Goal: Transaction & Acquisition: Purchase product/service

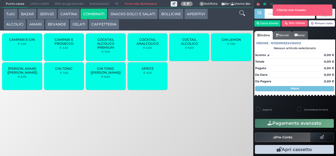
click at [109, 74] on span "GIN TONIC ([PERSON_NAME])" at bounding box center [105, 70] width 31 height 8
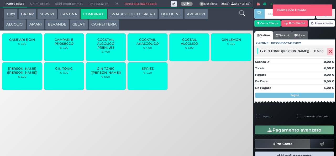
click at [329, 51] on icon at bounding box center [330, 51] width 3 height 0
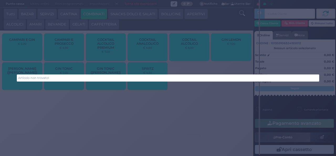
click at [62, 103] on div "Articolo non trovato!" at bounding box center [168, 78] width 336 height 156
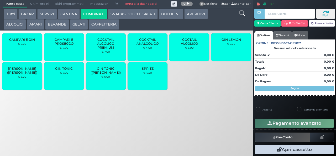
click at [67, 70] on span "GIN TONIC" at bounding box center [64, 68] width 18 height 4
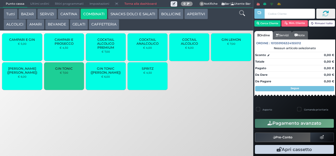
click at [66, 70] on span "GIN TONIC" at bounding box center [64, 68] width 18 height 4
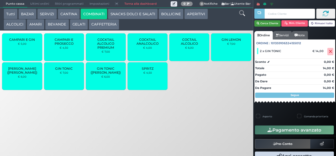
click at [275, 24] on button "Cerca Cliente" at bounding box center [267, 23] width 27 height 6
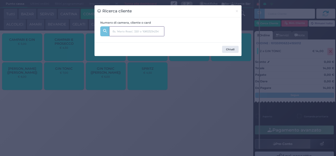
click at [152, 32] on input "text" at bounding box center [136, 31] width 55 height 10
type input "230"
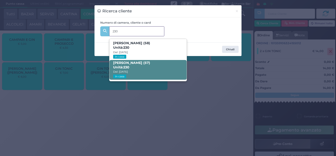
click at [144, 67] on span "ERNESTO CHIANTERA (57) Unità: 230 Dal: 14/09/2025 In casa" at bounding box center [147, 70] width 77 height 20
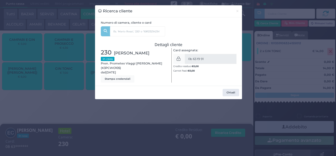
click at [119, 137] on div "Ricerca cliente × Numero di camera, cliente o card 230 LUCREZIA PATRUNO (58) Un…" at bounding box center [168, 78] width 336 height 156
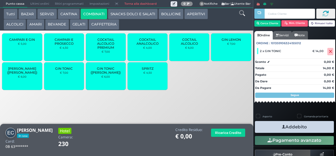
click at [282, 126] on icon "button" at bounding box center [283, 127] width 3 height 6
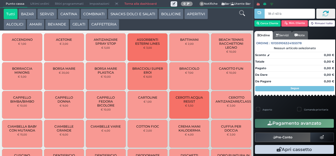
type input "18 c1 40 ba"
click at [0, 0] on div at bounding box center [0, 0] width 0 height 0
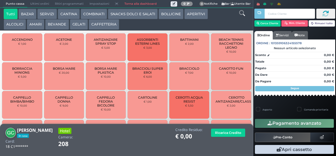
click at [60, 23] on button "BEVANDE" at bounding box center [57, 24] width 24 height 11
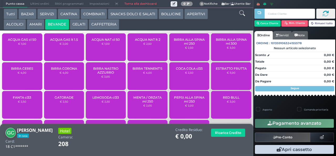
click at [103, 41] on span "ACQUA NAT cl 50" at bounding box center [106, 40] width 28 height 4
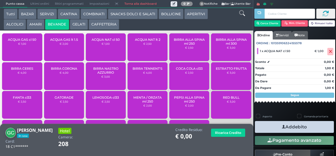
click at [282, 126] on icon "button" at bounding box center [283, 127] width 3 height 6
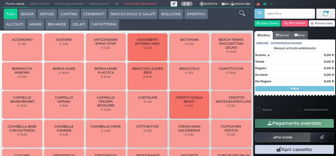
type input "e5 c1 7f aa"
click at [0, 0] on div at bounding box center [0, 0] width 0 height 0
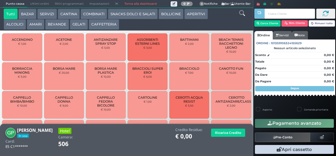
click at [101, 15] on button "COMBINATI" at bounding box center [94, 14] width 27 height 11
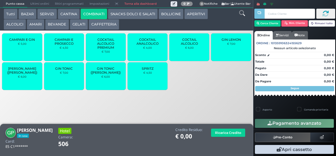
click at [63, 85] on div "GIN TONIC € 7,00" at bounding box center [64, 76] width 40 height 28
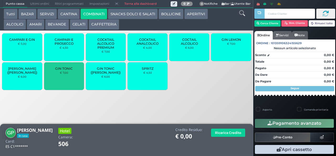
click at [62, 87] on div "GIN TONIC € 7,00" at bounding box center [64, 76] width 40 height 28
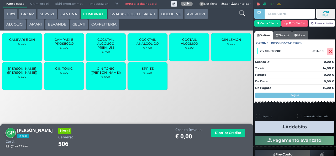
click at [282, 128] on icon "button" at bounding box center [283, 127] width 3 height 6
